Goal: Transaction & Acquisition: Book appointment/travel/reservation

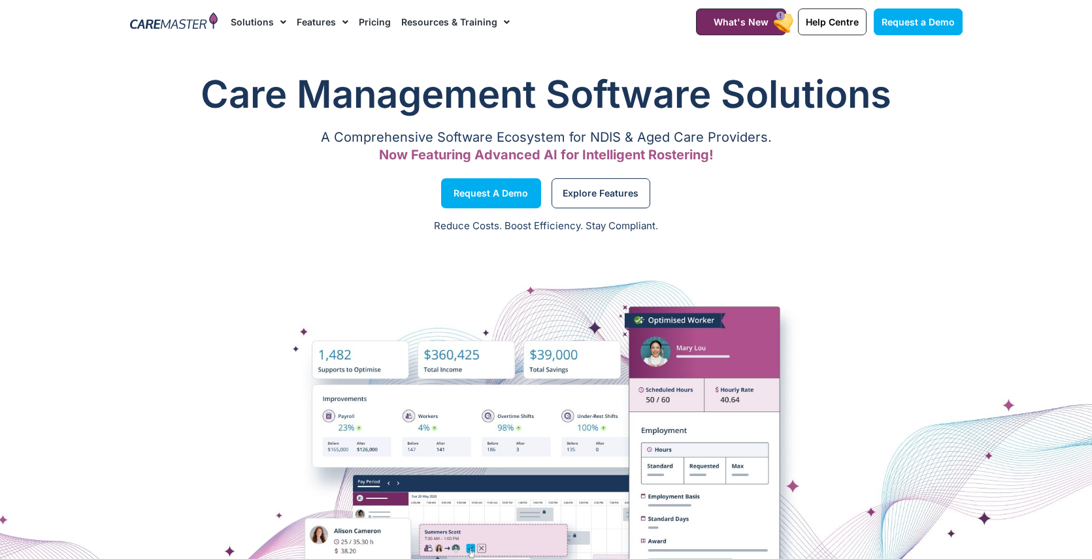
click at [144, 18] on img at bounding box center [174, 22] width 88 height 20
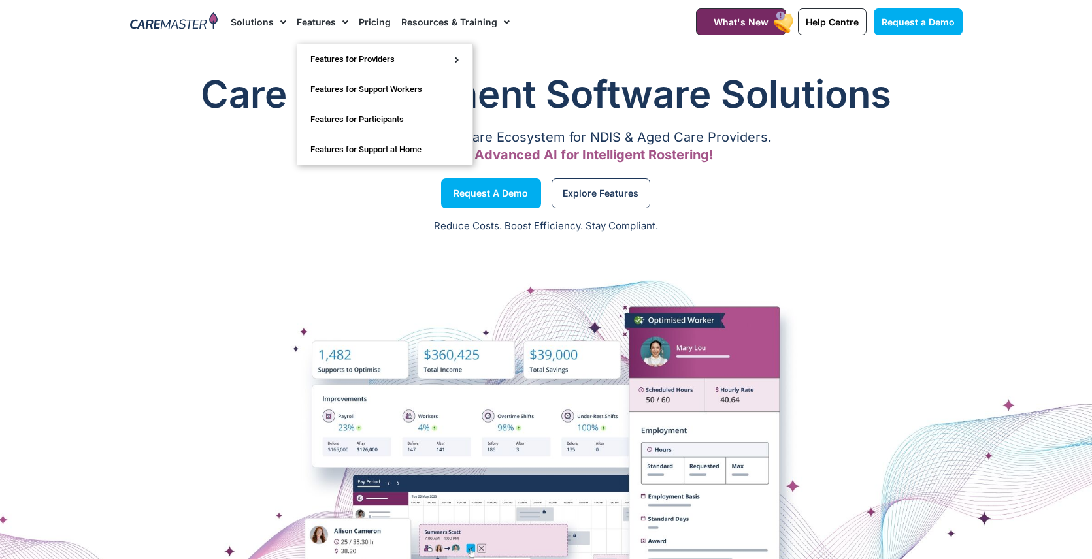
click at [361, 26] on link "Pricing" at bounding box center [375, 22] width 32 height 44
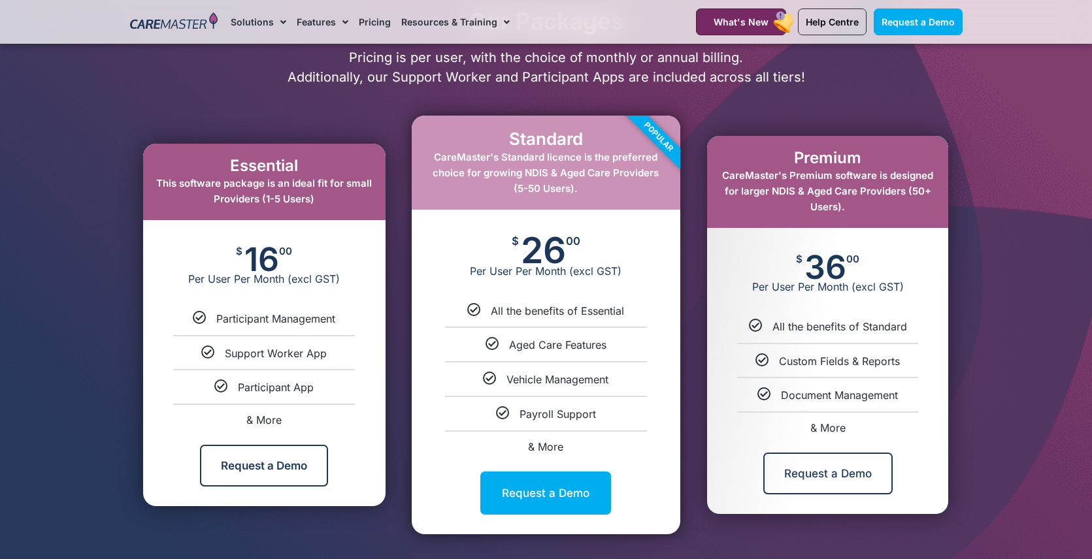
scroll to position [637, 0]
